Goal: Task Accomplishment & Management: Complete application form

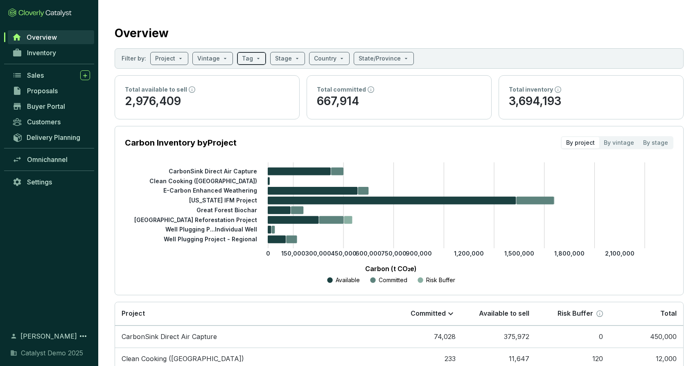
click at [253, 59] on span at bounding box center [251, 58] width 19 height 12
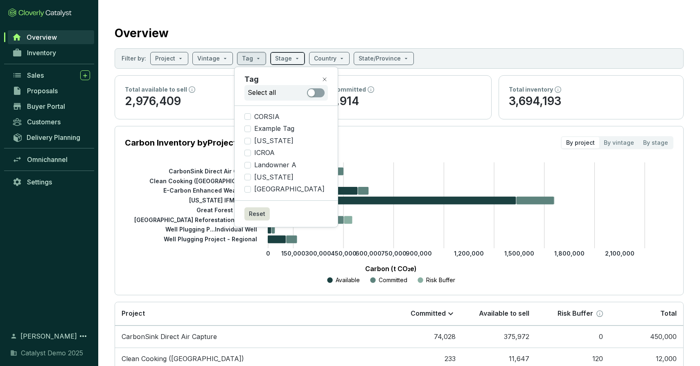
click at [280, 57] on input "search" at bounding box center [283, 58] width 17 height 12
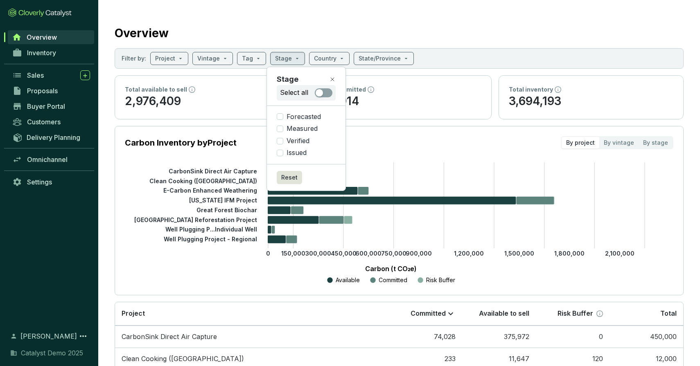
click at [135, 220] on icon "0 150,000 300,000 450,000 600,000 750,000 900,000 1,200,000 1,500,000 1,800,000…" at bounding box center [391, 223] width 548 height 123
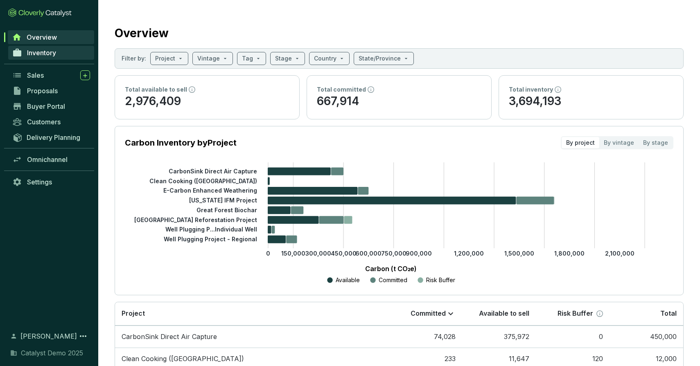
click at [37, 52] on span "Inventory" at bounding box center [41, 53] width 29 height 8
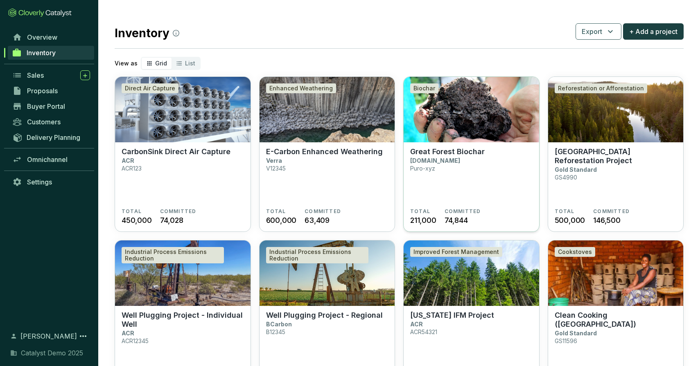
click at [458, 116] on img at bounding box center [471, 109] width 135 height 65
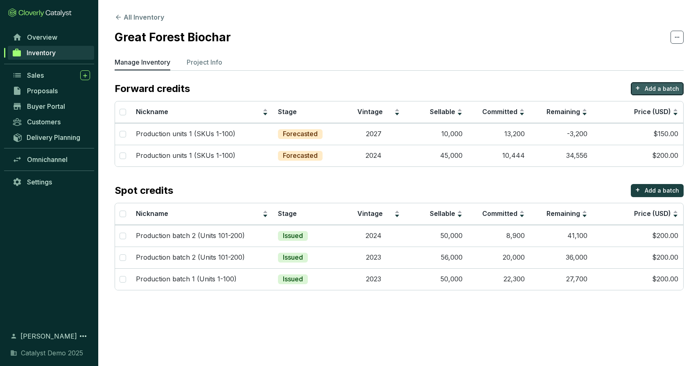
click at [665, 87] on p "Add a batch" at bounding box center [662, 89] width 34 height 8
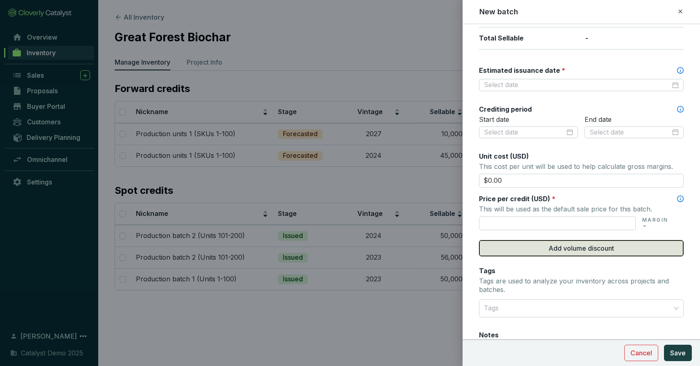
scroll to position [211, 0]
click at [573, 241] on button "Add volume discount" at bounding box center [581, 248] width 205 height 16
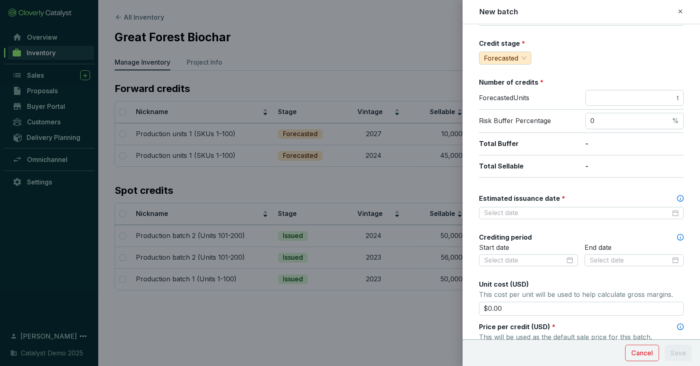
scroll to position [0, 0]
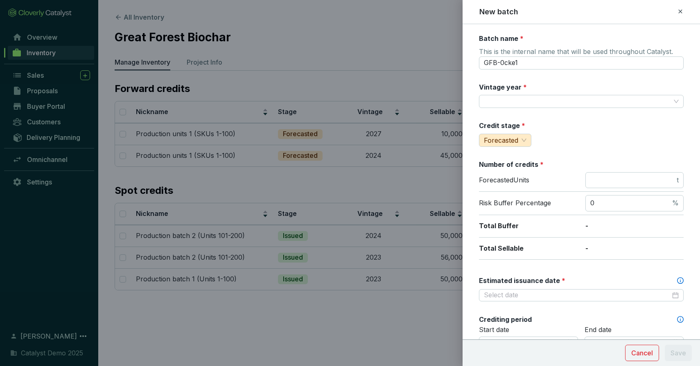
click at [678, 10] on icon at bounding box center [680, 11] width 4 height 4
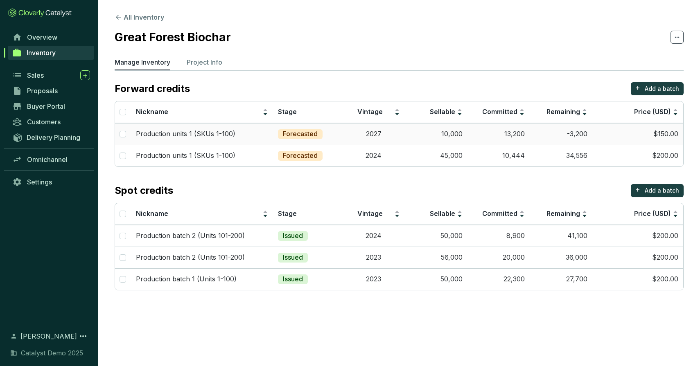
click at [246, 142] on td "Production units 1 (SKUs 1-100)" at bounding box center [202, 134] width 142 height 22
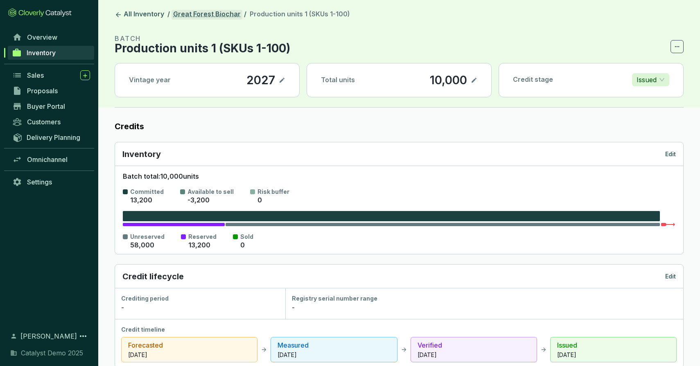
click at [207, 13] on link "Great Forest Biochar" at bounding box center [206, 15] width 71 height 10
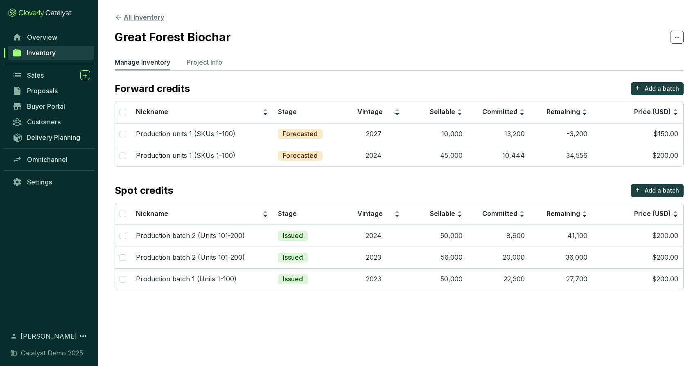
click at [143, 15] on button "All Inventory" at bounding box center [140, 17] width 50 height 10
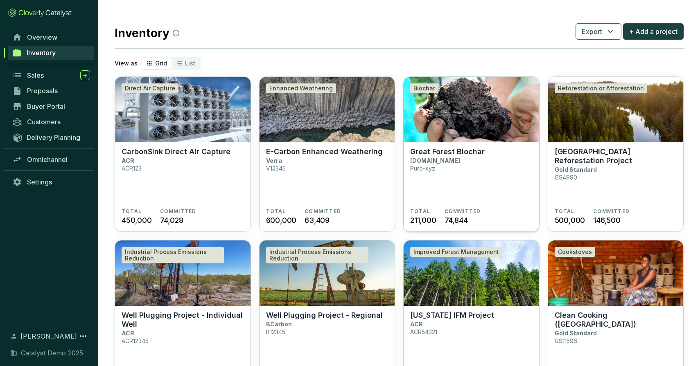
click at [442, 131] on img at bounding box center [471, 109] width 135 height 65
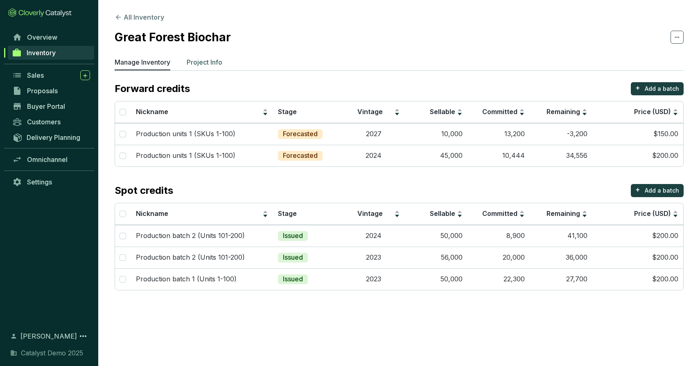
click at [217, 60] on p "Project Info" at bounding box center [205, 62] width 36 height 10
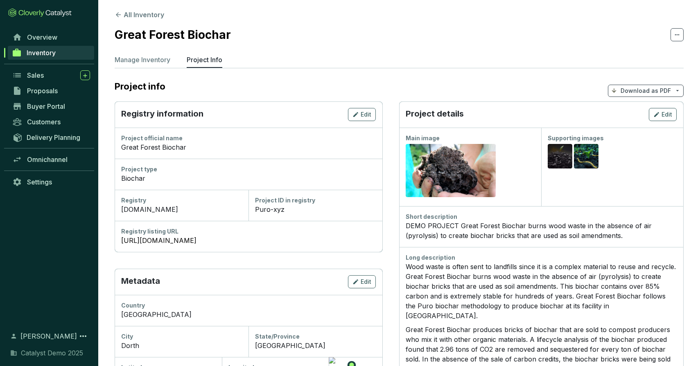
scroll to position [2, 0]
click at [633, 89] on p "Download as PDF" at bounding box center [645, 92] width 50 height 8
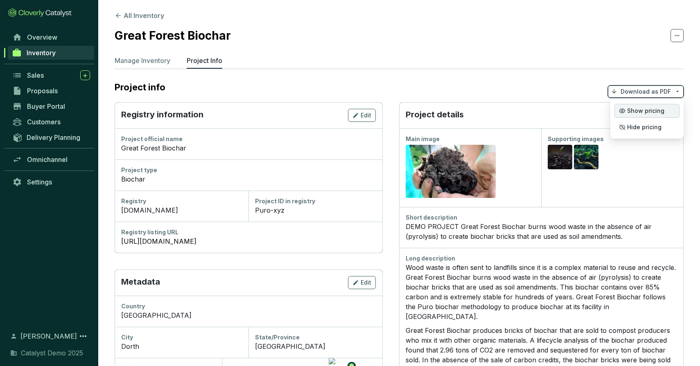
click at [641, 112] on span "Show pricing" at bounding box center [645, 111] width 37 height 7
click at [138, 16] on button "All Inventory" at bounding box center [140, 16] width 50 height 10
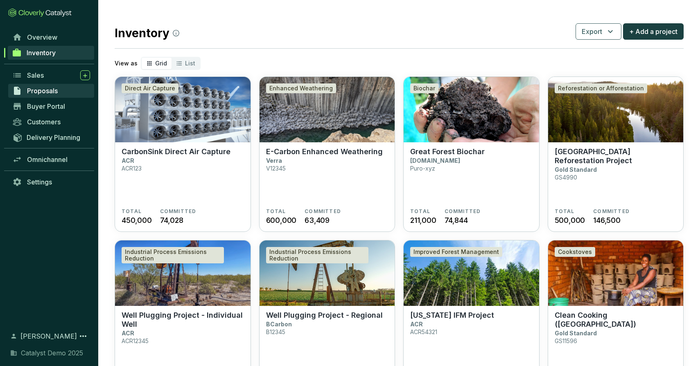
click at [49, 87] on span "Proposals" at bounding box center [42, 91] width 31 height 8
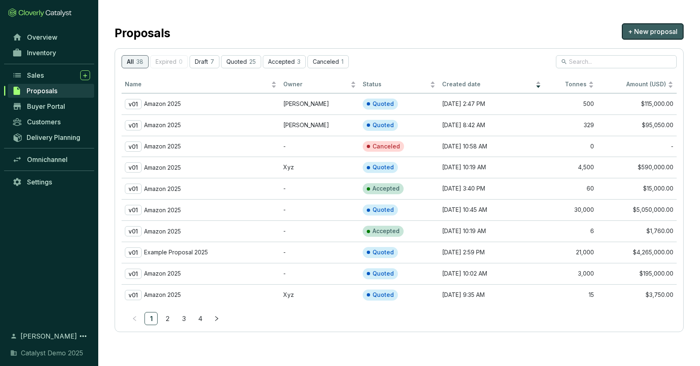
click at [661, 29] on span "+ New proposal" at bounding box center [653, 32] width 50 height 10
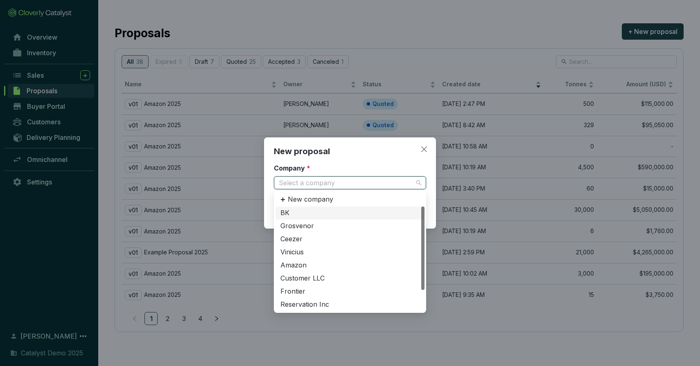
click at [303, 184] on input "Company *" at bounding box center [346, 183] width 134 height 12
click at [302, 228] on div "Grosvenor" at bounding box center [349, 226] width 139 height 9
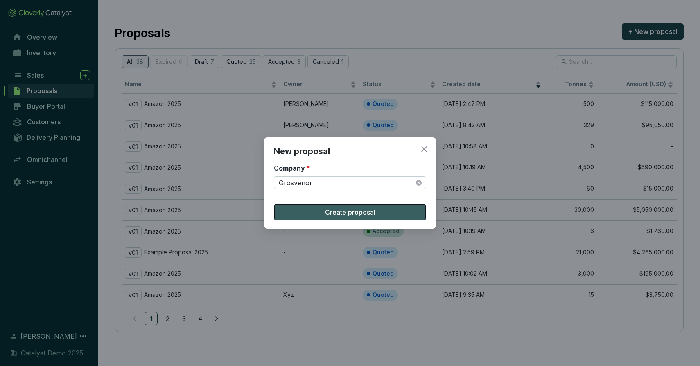
click at [370, 215] on span "Create proposal" at bounding box center [350, 213] width 50 height 10
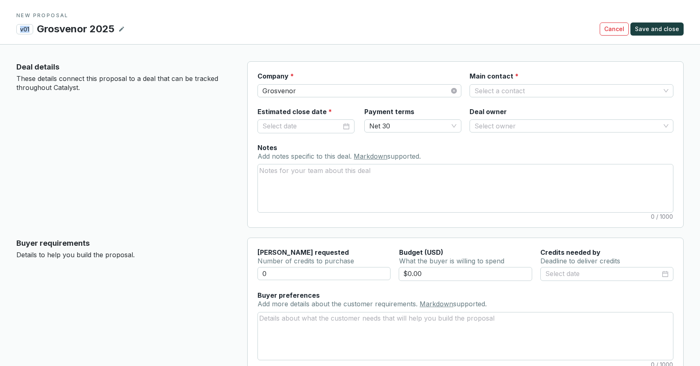
drag, startPoint x: 31, startPoint y: 29, endPoint x: 17, endPoint y: 27, distance: 14.0
click at [17, 27] on p "v01" at bounding box center [24, 29] width 17 height 10
click at [77, 89] on p "These details connect this proposal to a deal that can be tracked throughout Ca…" at bounding box center [125, 83] width 218 height 18
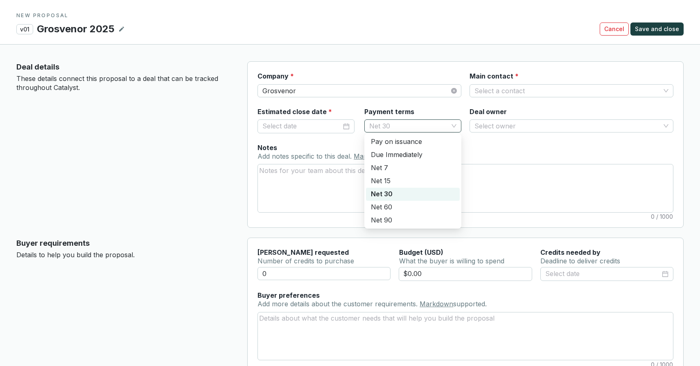
click at [400, 121] on span "Net 30" at bounding box center [412, 126] width 87 height 12
click at [213, 147] on div "Deal details These details connect this proposal to a deal that can be tracked …" at bounding box center [125, 144] width 218 height 167
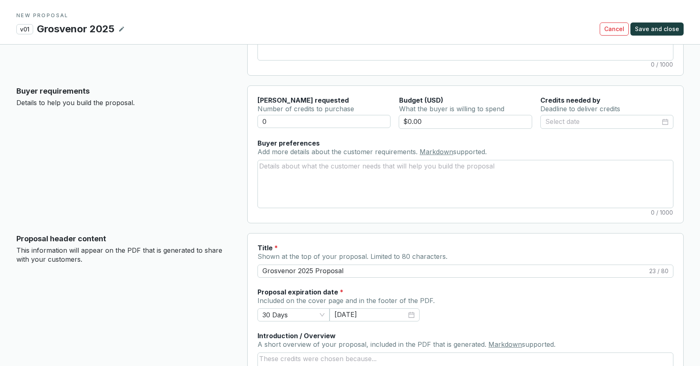
scroll to position [152, 0]
click at [282, 172] on textarea "Buyer preferences Add more details about the customer requirements. Markdown su…" at bounding box center [465, 184] width 415 height 47
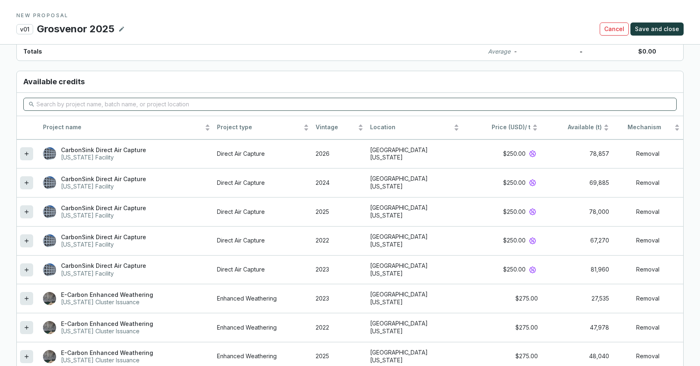
scroll to position [685, 0]
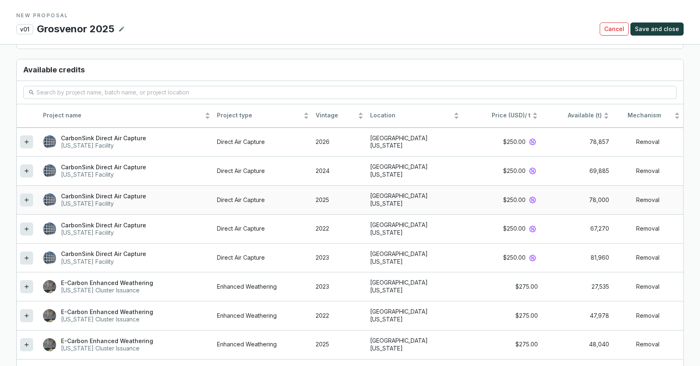
click at [26, 196] on icon at bounding box center [26, 200] width 7 height 10
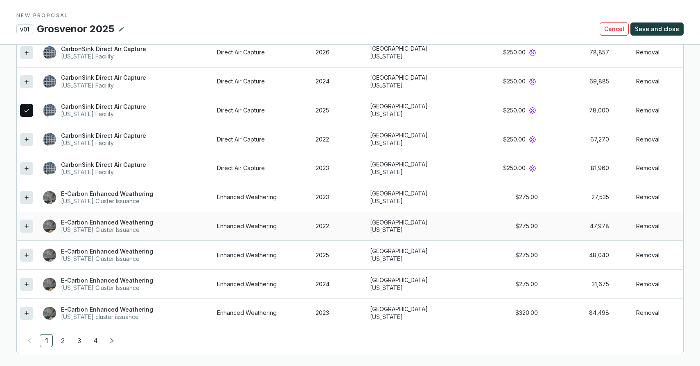
click at [29, 222] on icon at bounding box center [26, 226] width 7 height 10
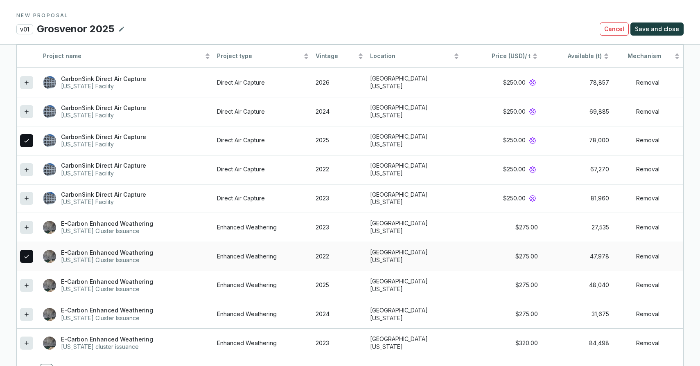
scroll to position [793, 0]
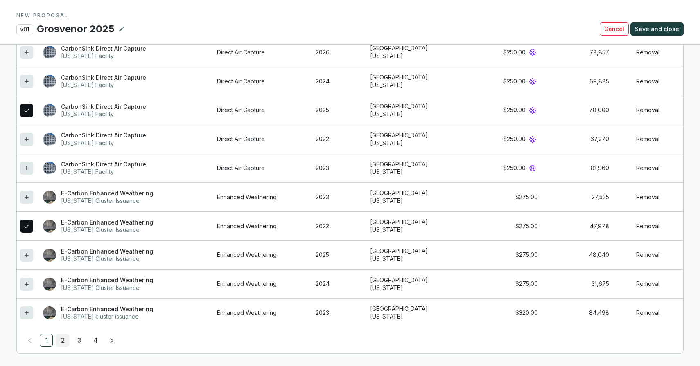
click at [62, 343] on link "2" at bounding box center [62, 340] width 12 height 12
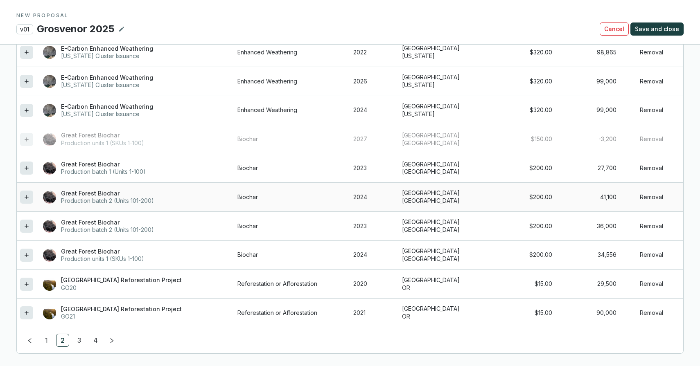
click at [25, 198] on icon at bounding box center [26, 197] width 7 height 10
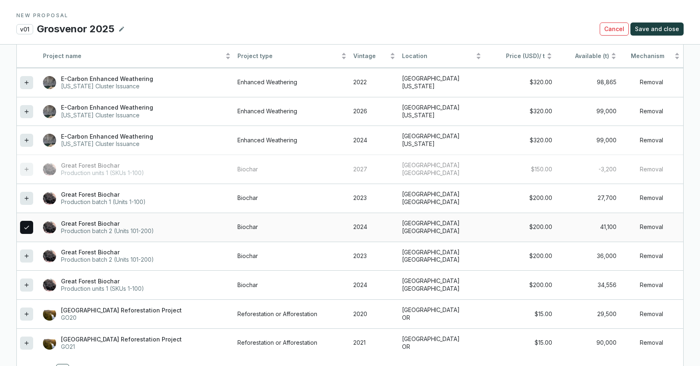
scroll to position [823, 0]
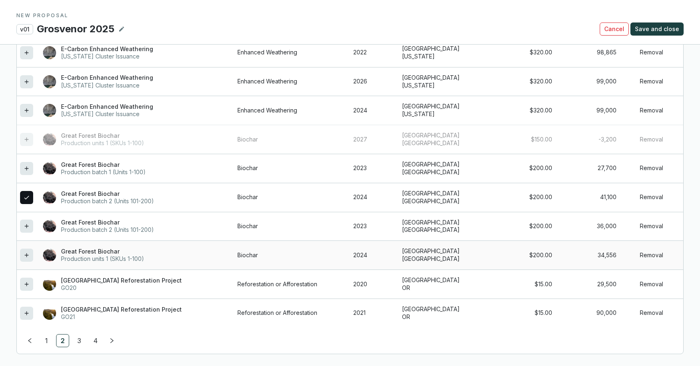
click at [25, 252] on icon at bounding box center [26, 255] width 7 height 10
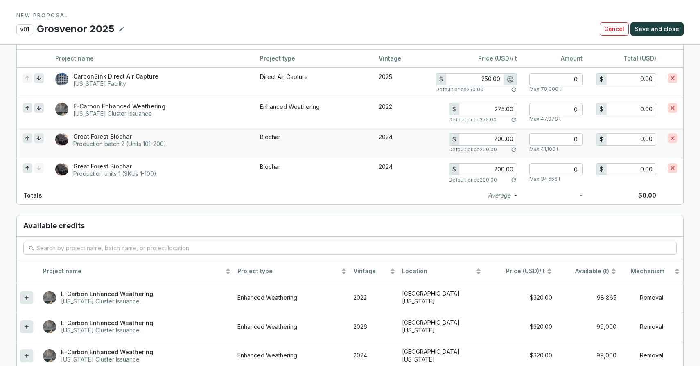
scroll to position [607, 0]
click at [566, 81] on input "number" at bounding box center [555, 80] width 53 height 12
click at [577, 170] on input "number" at bounding box center [555, 170] width 53 height 12
type input "3"
type input "600.00"
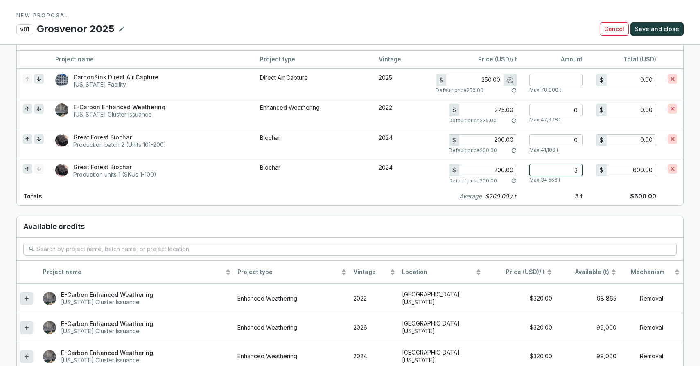
type input "35"
type input "7,000.00"
type input "350"
type input "70,000.00"
type input "3500"
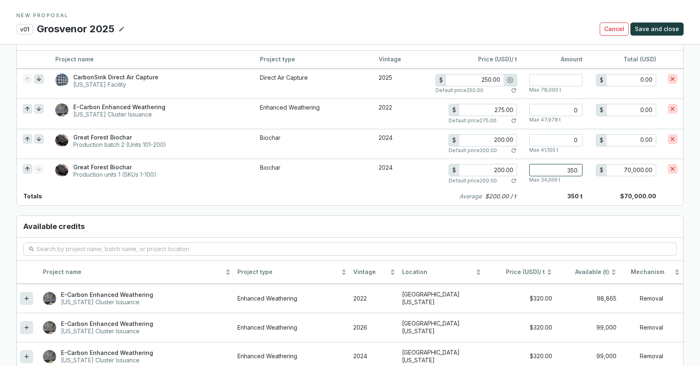
type input "700,000.00"
type input "35000"
type input "7,000,000.00"
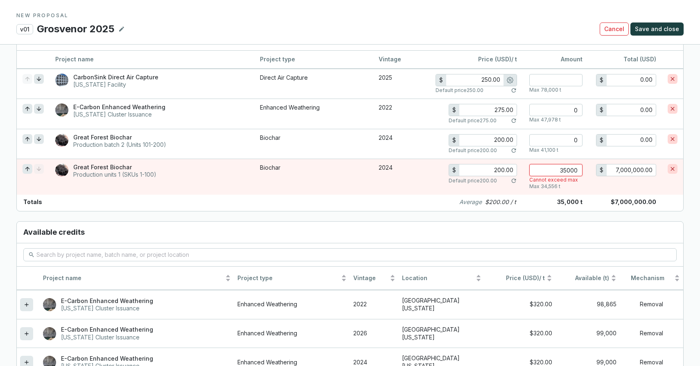
type input "3500"
type input "700,000.00"
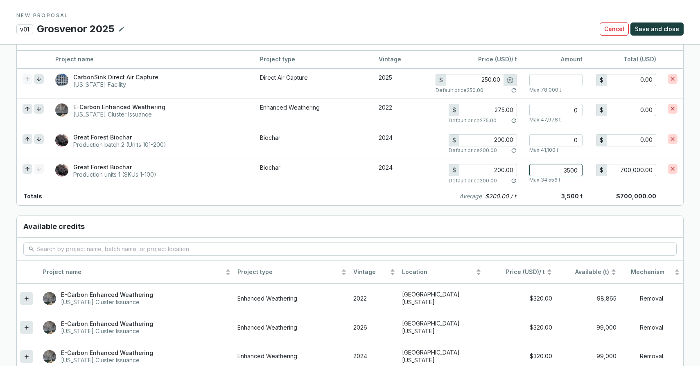
type input "350"
type input "70,000.00"
type input "35"
type input "7,000.00"
type input "3"
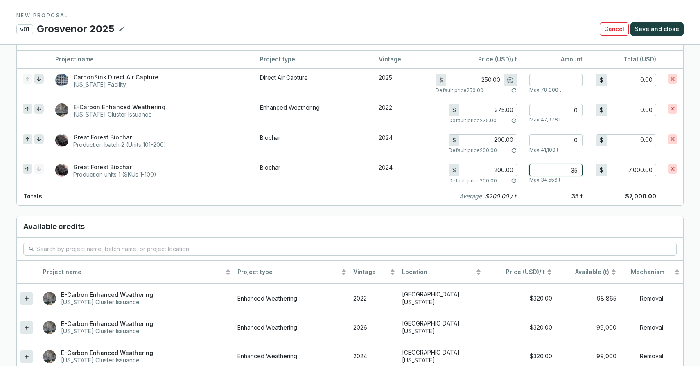
type input "600.00"
type input "0"
type input "0.00"
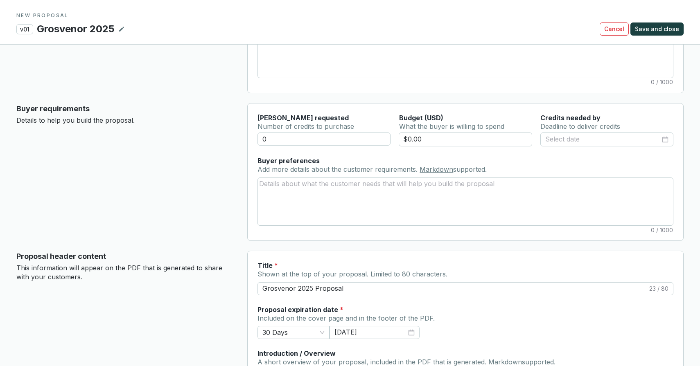
scroll to position [0, 0]
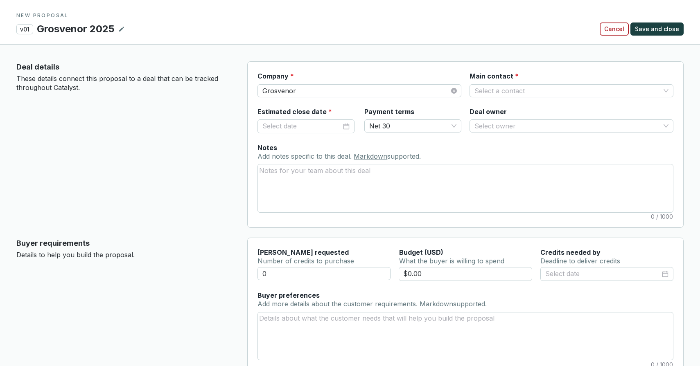
click at [624, 29] on span "Cancel" at bounding box center [614, 29] width 20 height 8
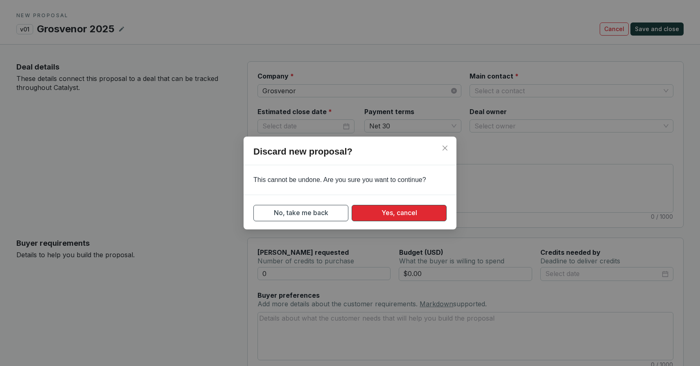
click at [385, 215] on span "Yes, cancel" at bounding box center [399, 213] width 36 height 10
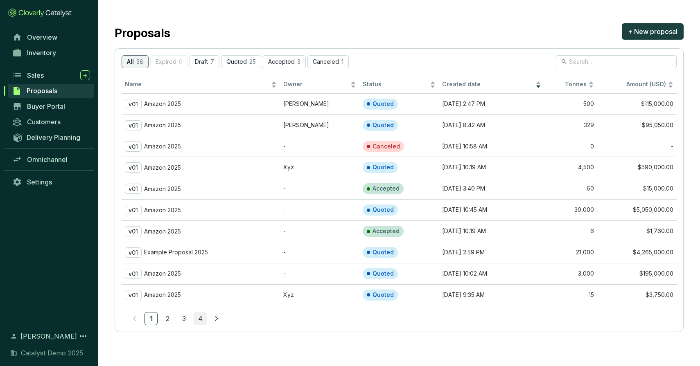
click at [201, 316] on link "4" at bounding box center [200, 319] width 12 height 12
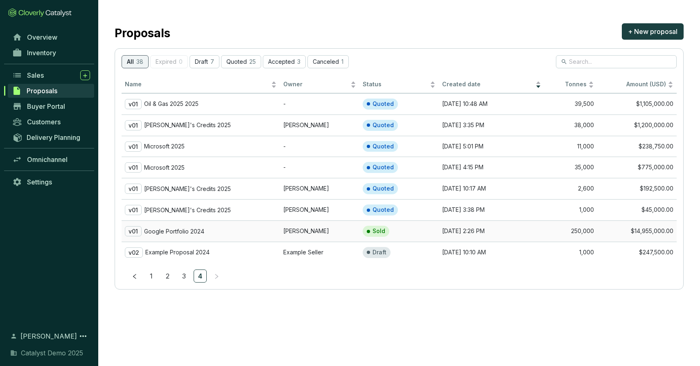
click at [169, 231] on p "Google Portfolio 2024" at bounding box center [174, 231] width 60 height 7
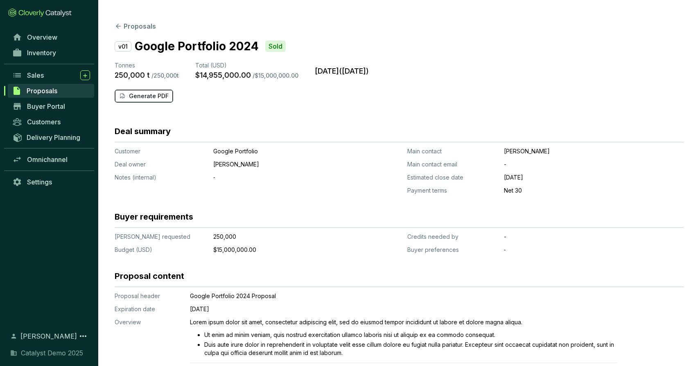
click at [131, 97] on p "Generate PDF" at bounding box center [149, 96] width 40 height 8
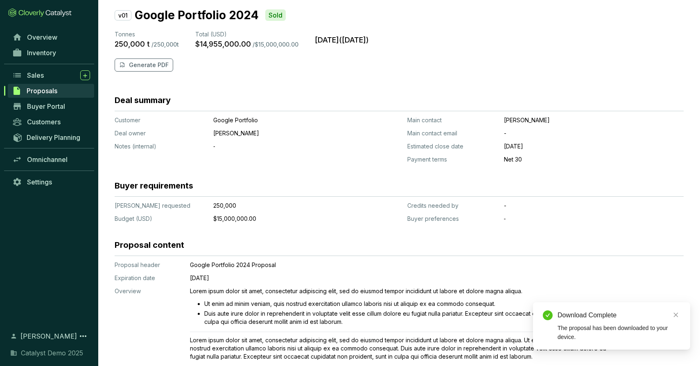
scroll to position [30, 0]
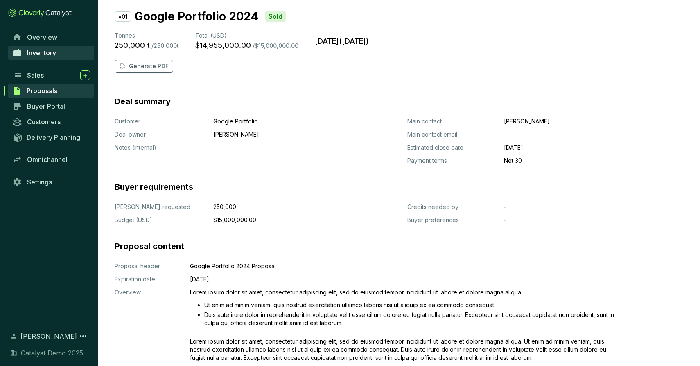
click at [46, 54] on span "Inventory" at bounding box center [41, 53] width 29 height 8
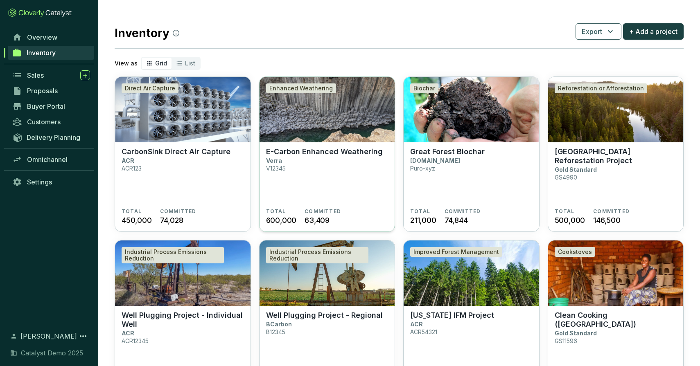
click at [357, 121] on img at bounding box center [326, 109] width 135 height 65
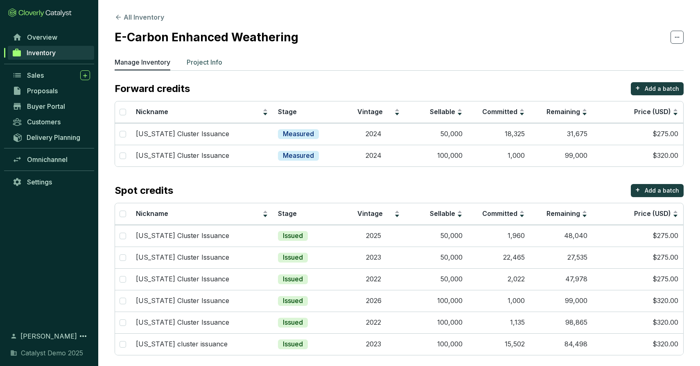
click at [209, 61] on p "Project Info" at bounding box center [205, 62] width 36 height 10
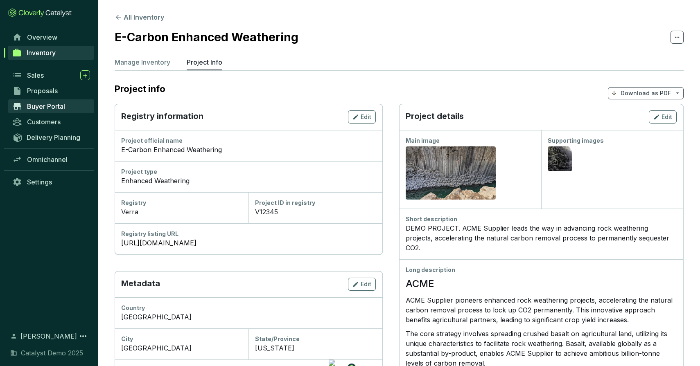
click at [54, 107] on span "Buyer Portal" at bounding box center [46, 106] width 38 height 8
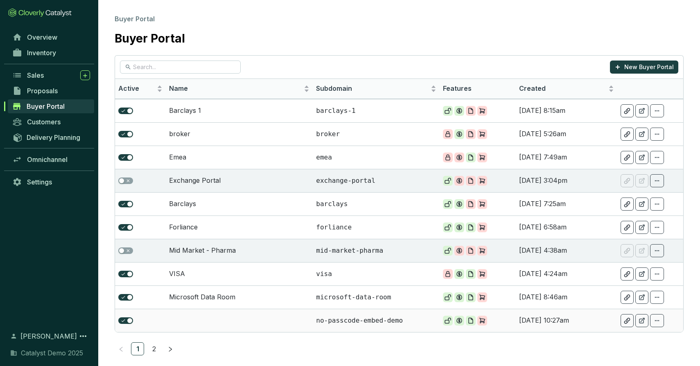
click at [214, 318] on td at bounding box center [239, 320] width 147 height 23
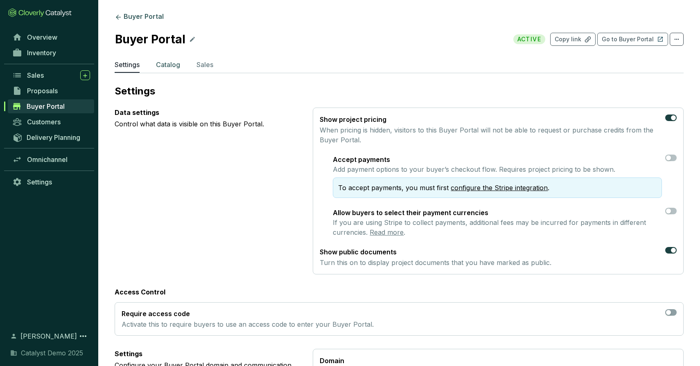
click at [162, 61] on p "Catalog" at bounding box center [168, 65] width 24 height 10
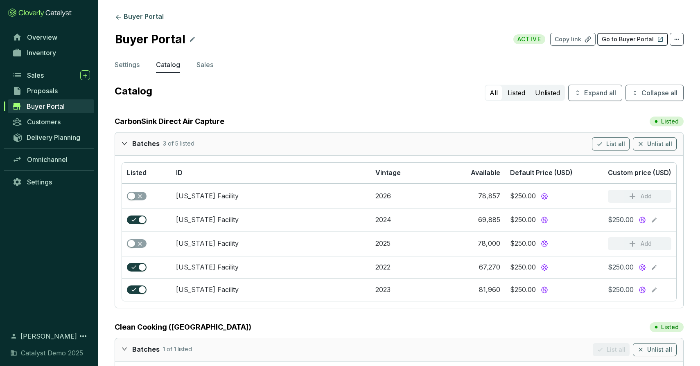
click at [622, 37] on p "Go to Buyer Portal" at bounding box center [628, 39] width 52 height 8
